Goal: Transaction & Acquisition: Purchase product/service

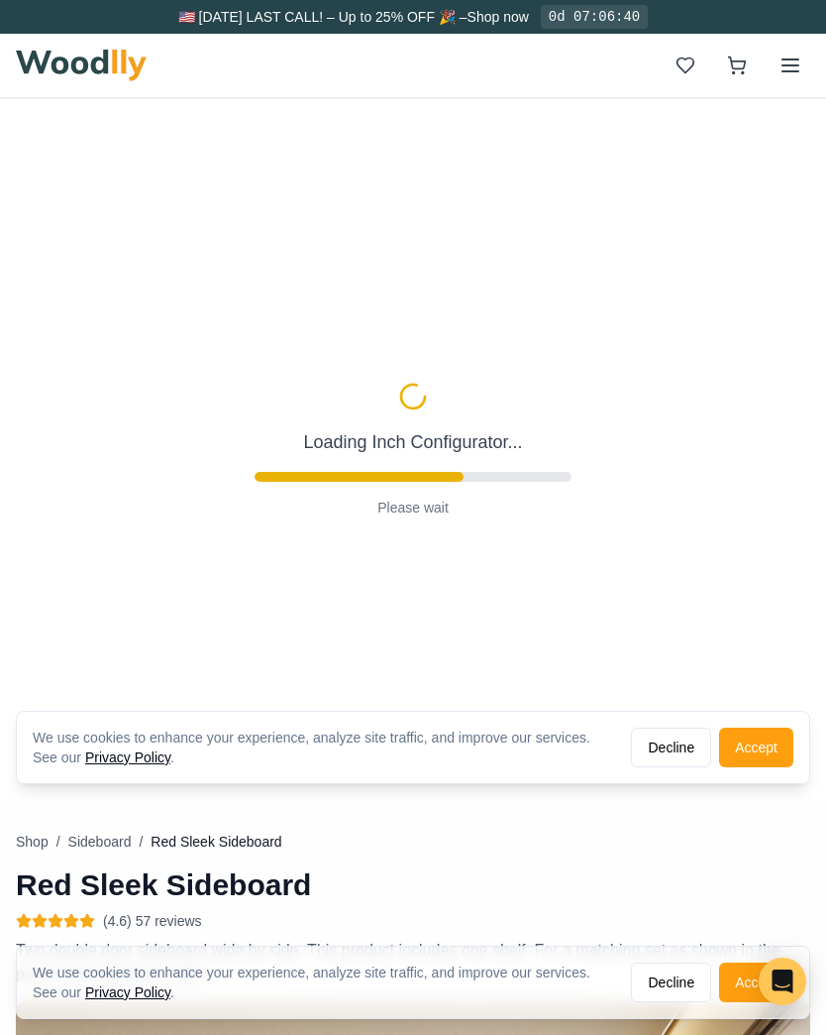
click at [761, 750] on button "Accept" at bounding box center [756, 747] width 74 height 40
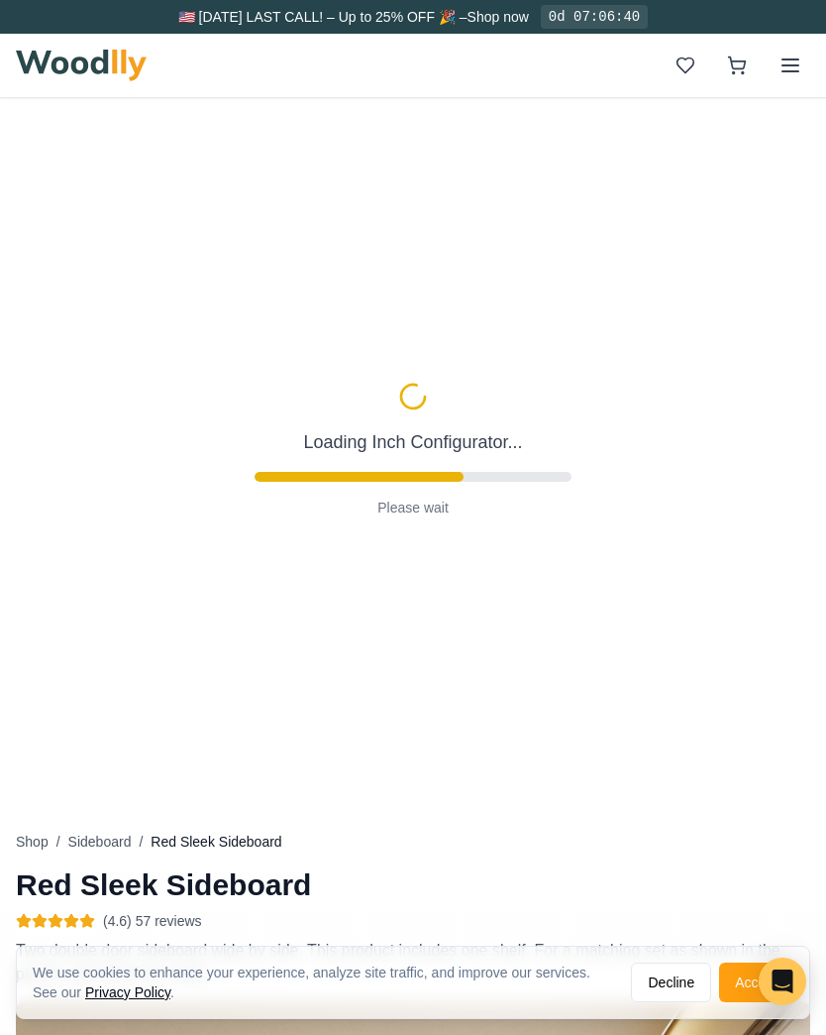
type input "56"
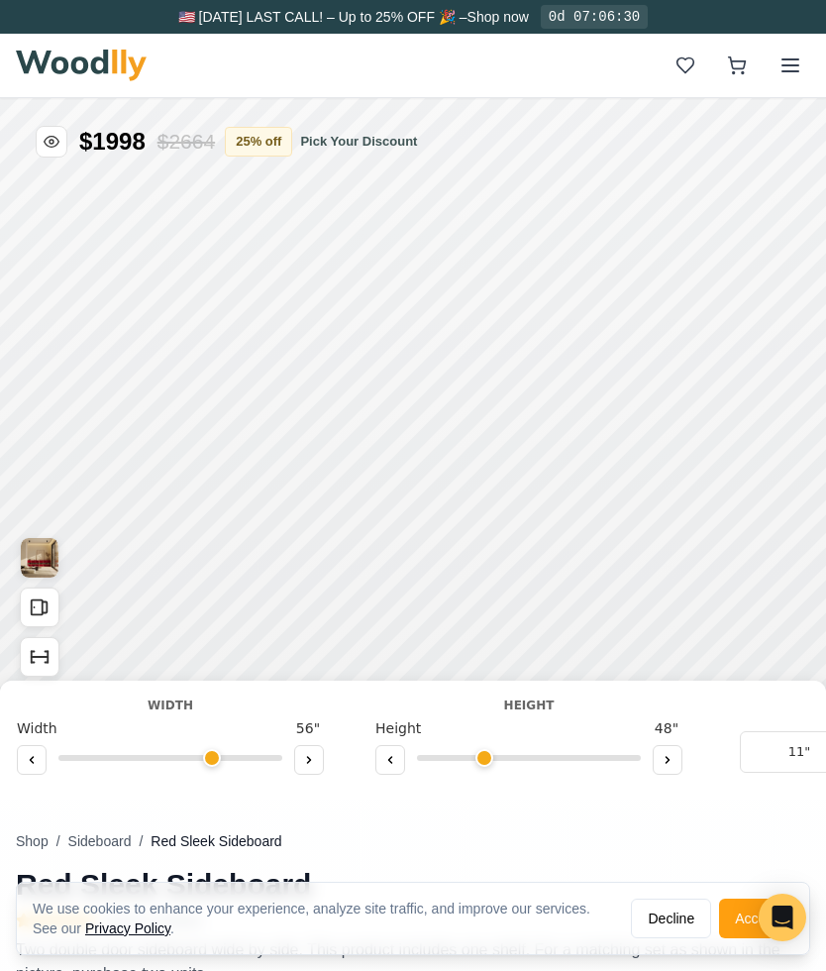
scroll to position [0, 34]
click at [376, 767] on button at bounding box center [376, 760] width 30 height 30
click at [372, 763] on icon at bounding box center [376, 760] width 12 height 12
type input "1"
click at [305, 769] on button at bounding box center [294, 760] width 30 height 30
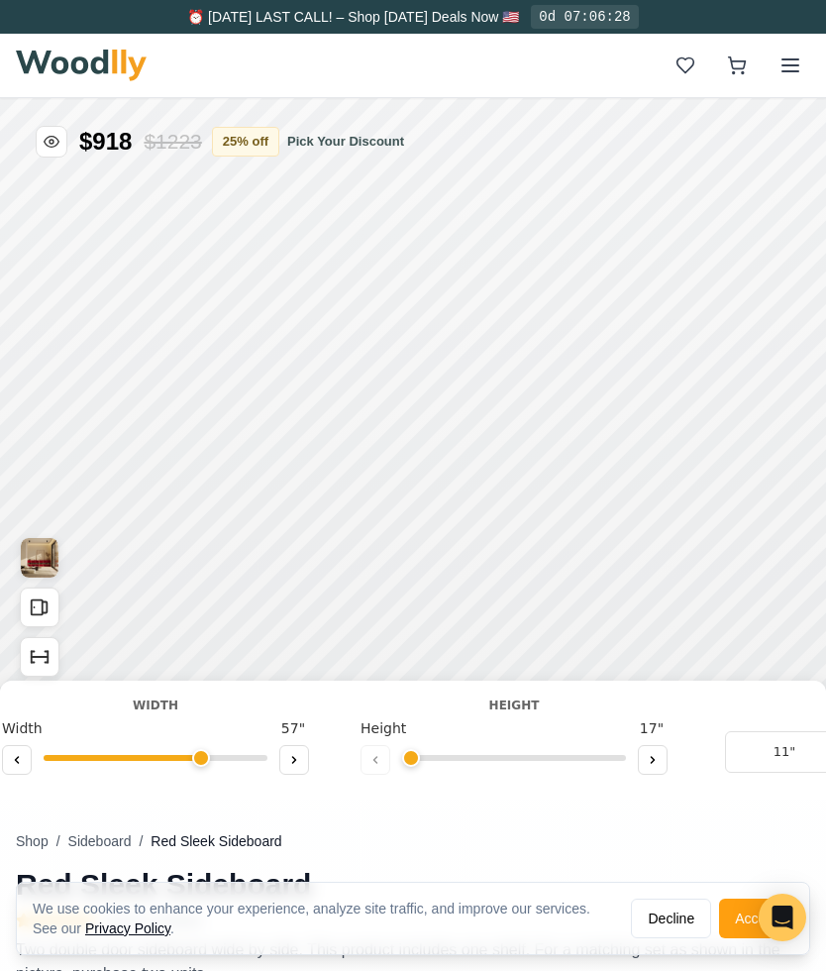
click at [305, 762] on button at bounding box center [294, 760] width 30 height 30
click at [304, 769] on button at bounding box center [294, 760] width 30 height 30
click at [306, 772] on button at bounding box center [294, 760] width 30 height 30
click at [304, 771] on button at bounding box center [294, 760] width 30 height 30
click at [303, 771] on button at bounding box center [294, 760] width 30 height 30
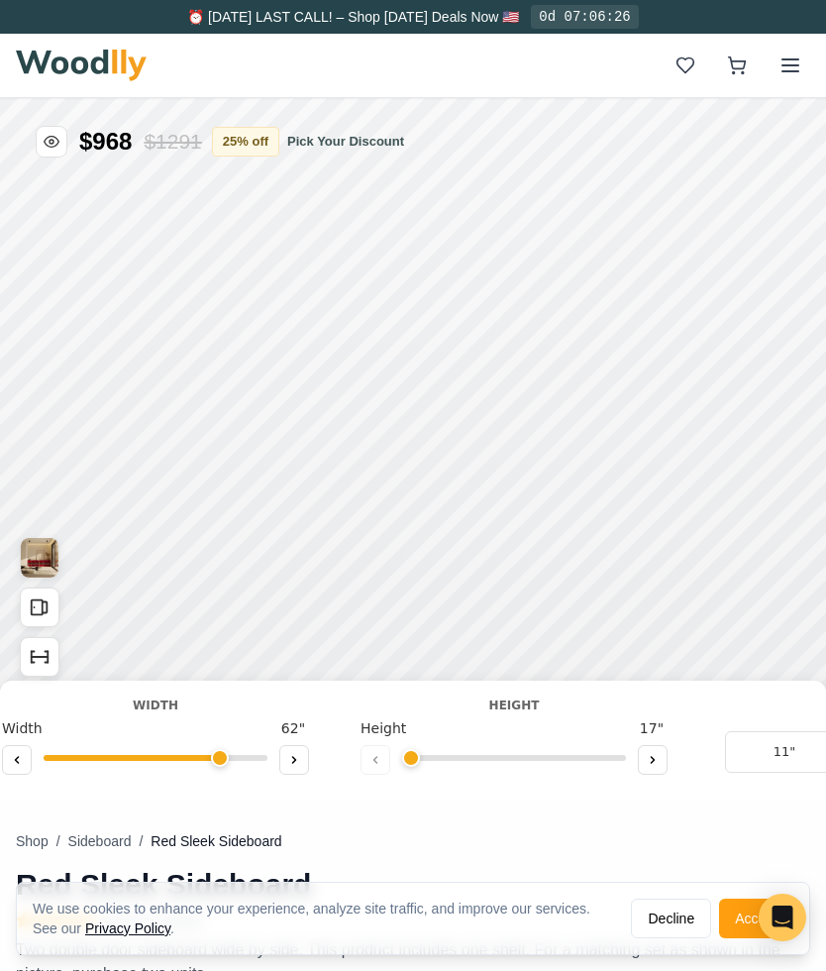
click at [305, 756] on button at bounding box center [294, 760] width 30 height 30
click at [301, 772] on button at bounding box center [294, 760] width 30 height 30
click at [294, 774] on button at bounding box center [294, 760] width 30 height 30
click at [298, 758] on icon at bounding box center [294, 760] width 12 height 12
click at [296, 772] on button at bounding box center [294, 760] width 30 height 30
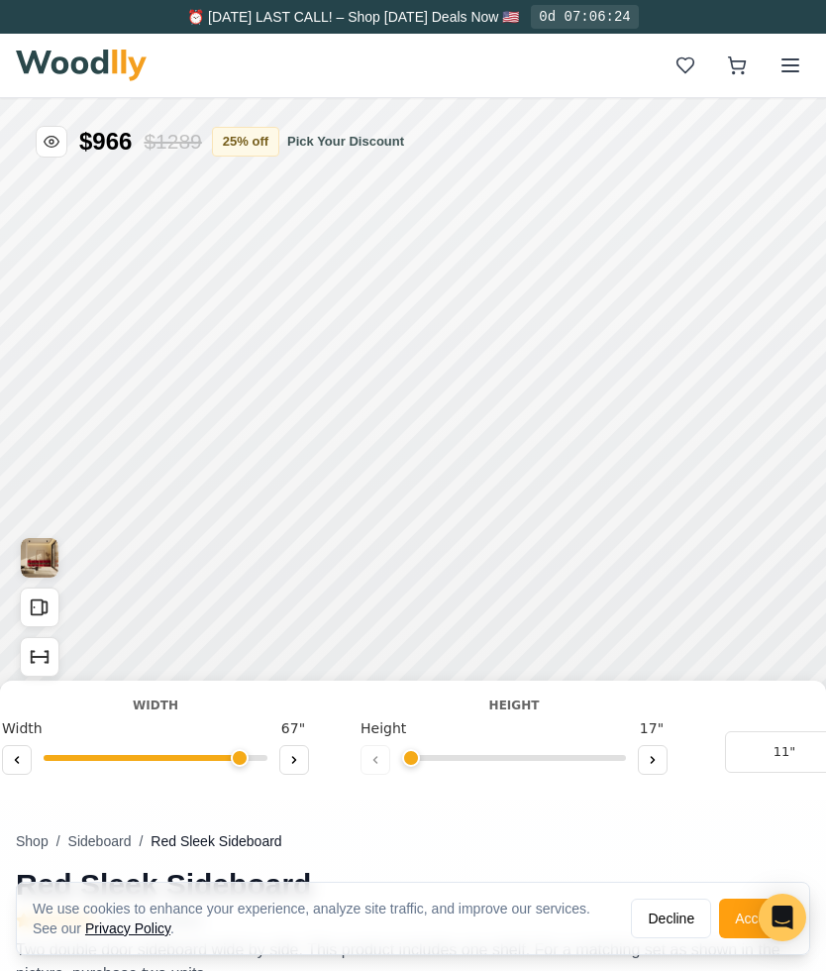
click at [298, 767] on button at bounding box center [294, 760] width 30 height 30
click at [301, 771] on button at bounding box center [294, 760] width 30 height 30
click at [300, 773] on button at bounding box center [294, 760] width 30 height 30
click at [301, 773] on button at bounding box center [294, 760] width 30 height 30
click at [301, 774] on button at bounding box center [294, 760] width 30 height 30
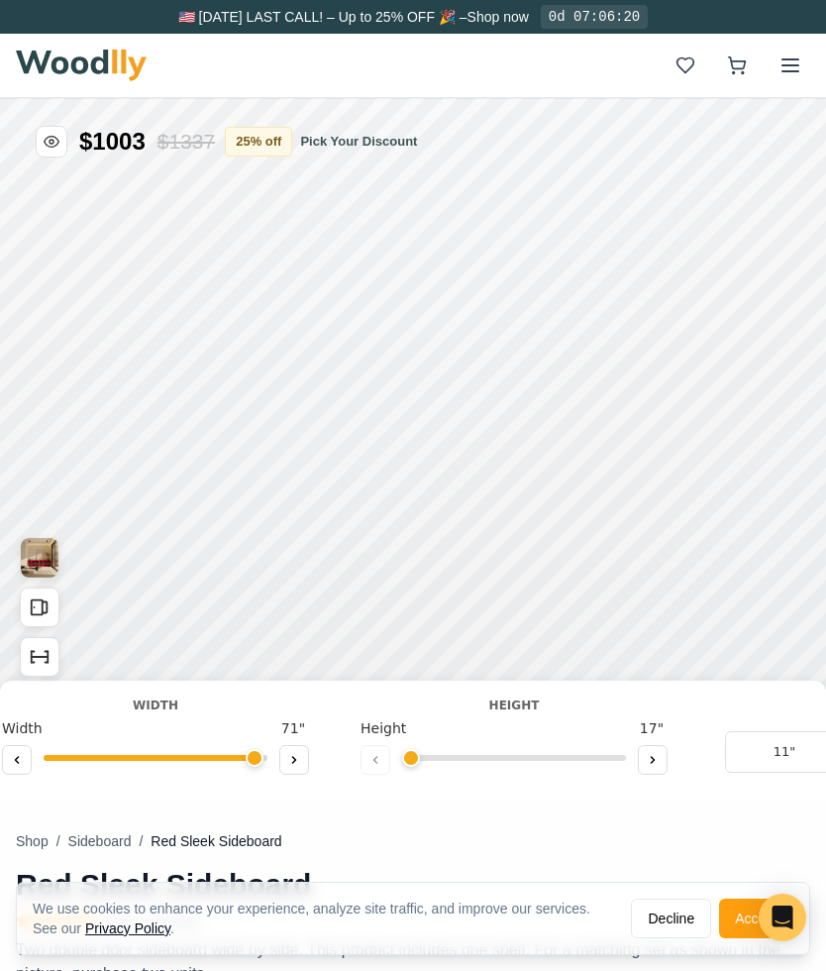
type input "72"
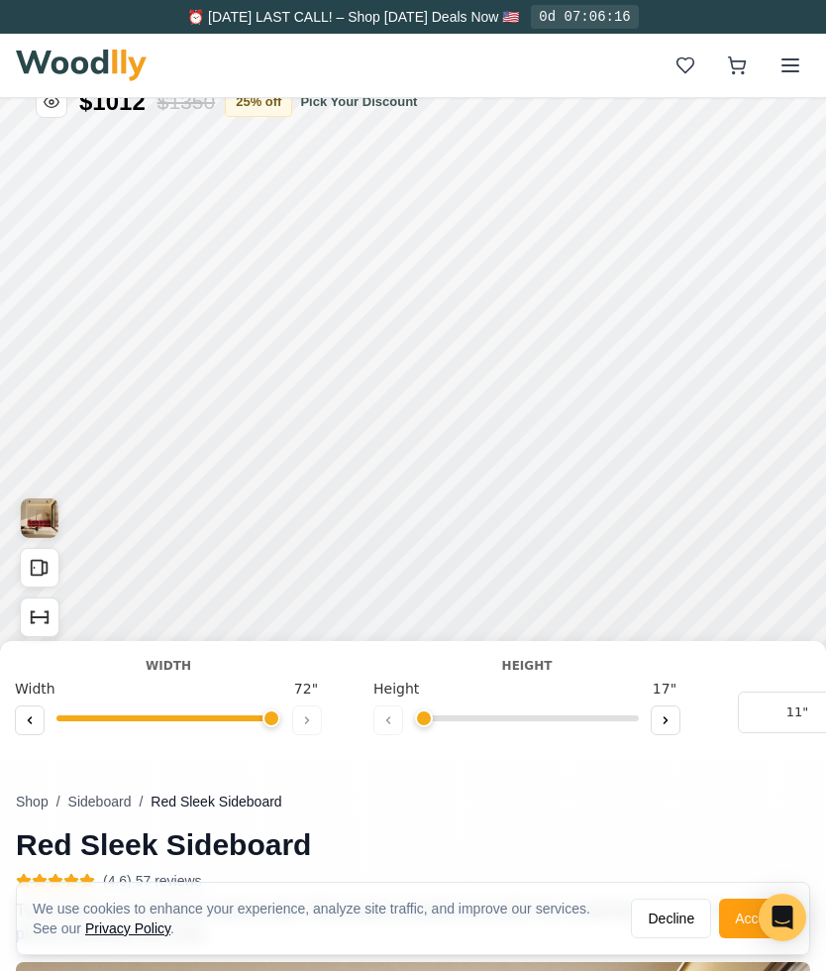
scroll to position [0, 0]
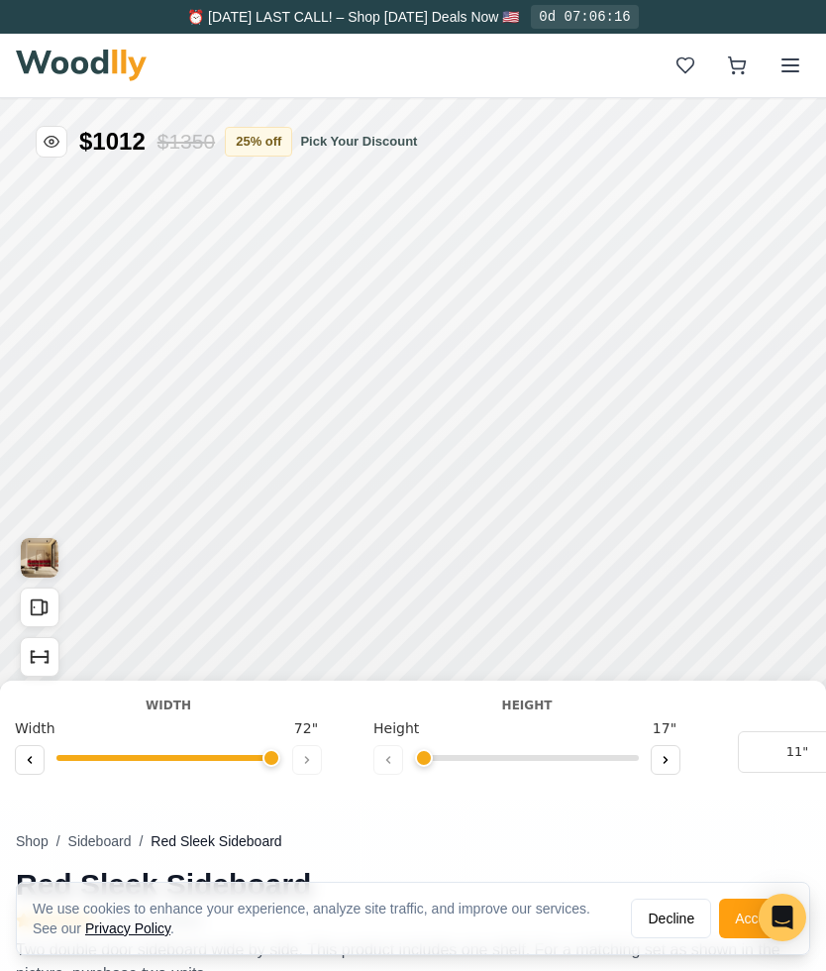
click at [666, 754] on icon at bounding box center [666, 760] width 12 height 12
type input "2"
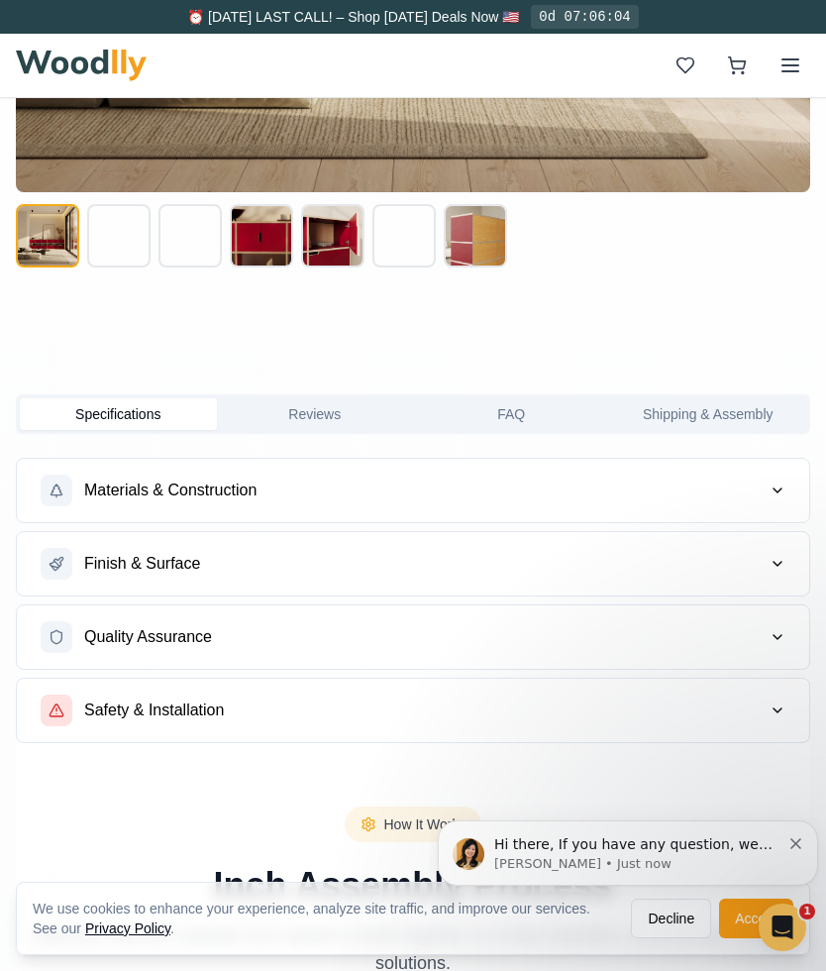
scroll to position [1569, 0]
